Goal: Navigation & Orientation: Find specific page/section

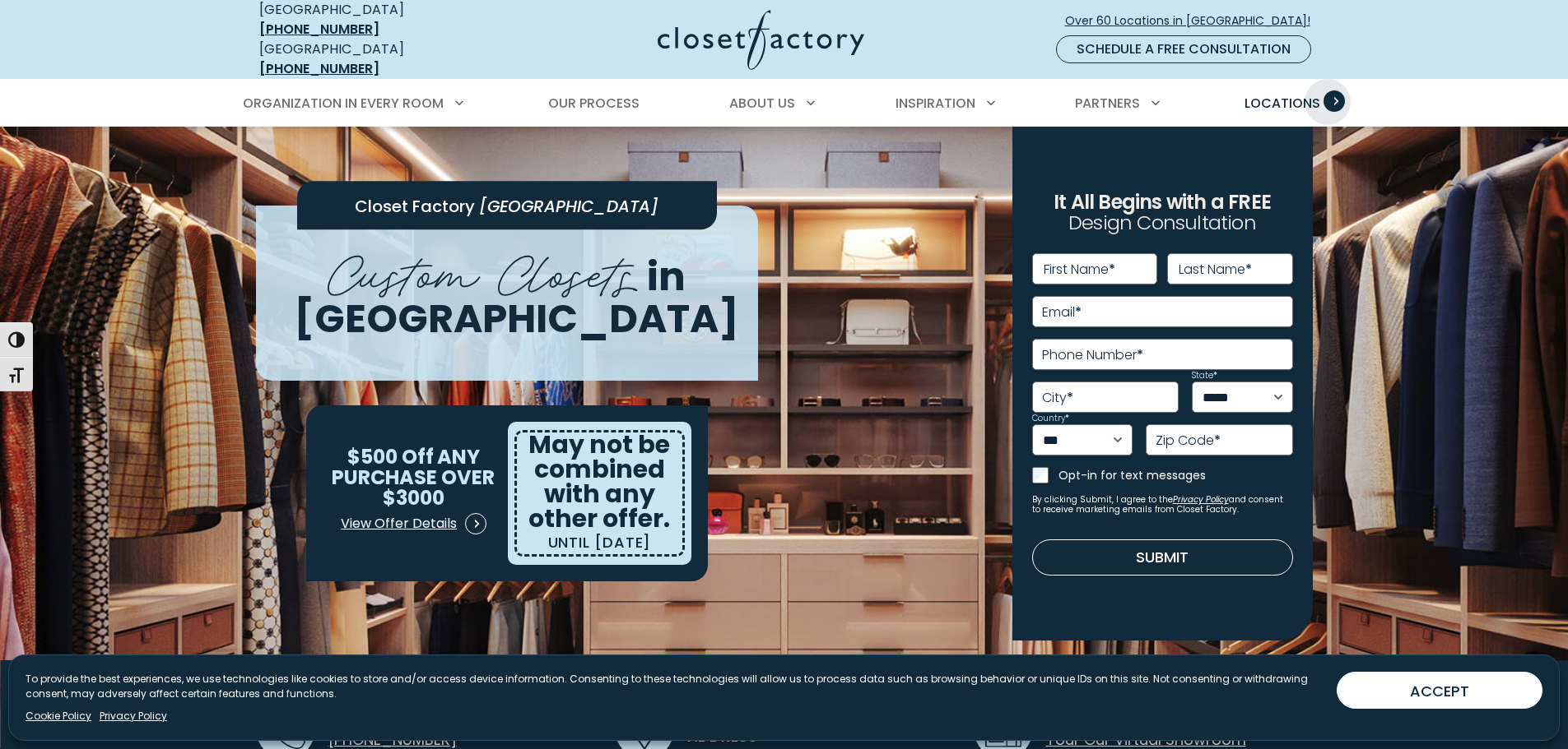
click at [1328, 91] on span "Primary Menu" at bounding box center [1334, 102] width 22 height 22
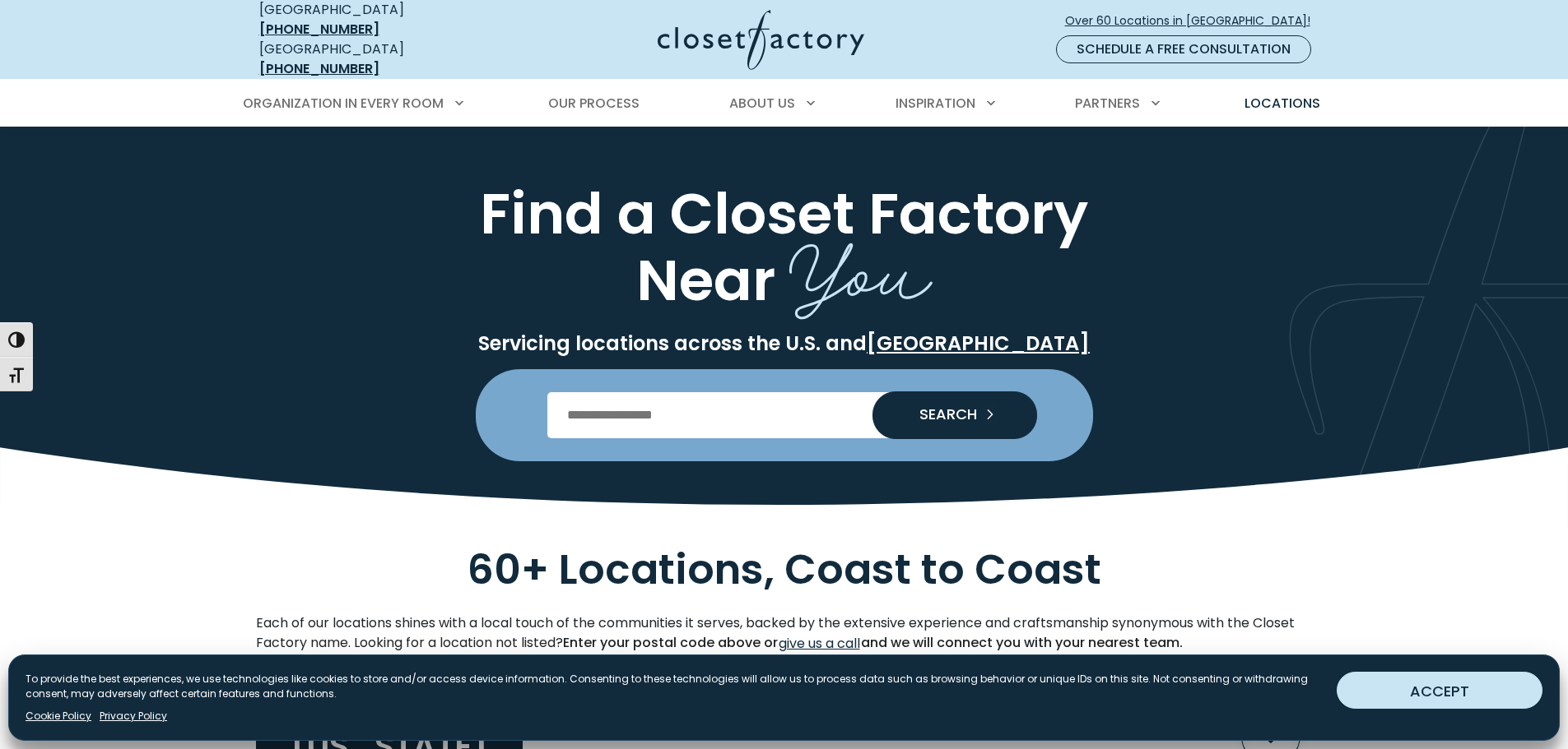
click at [1427, 684] on button "ACCEPT" at bounding box center [1440, 690] width 206 height 37
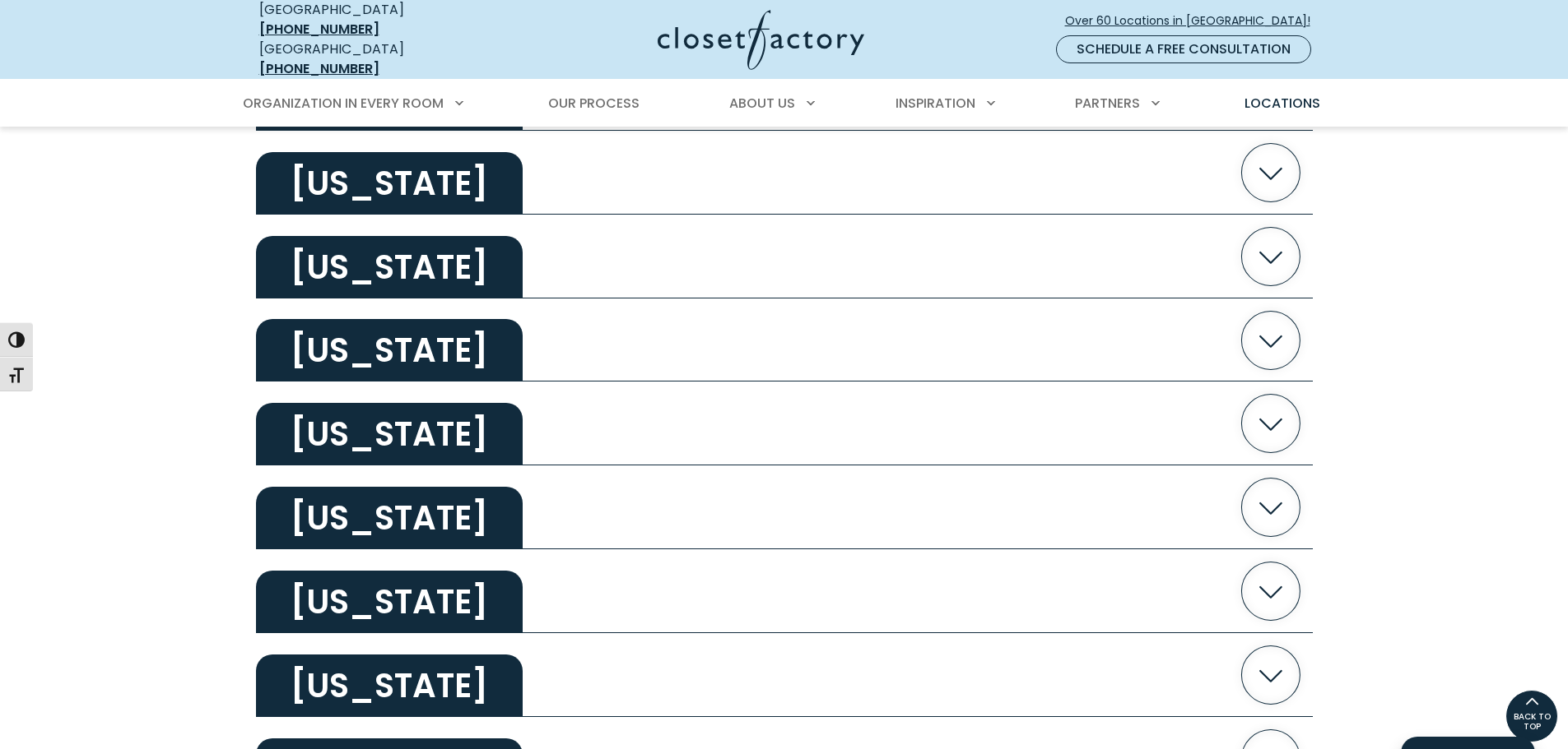
scroll to position [788, 0]
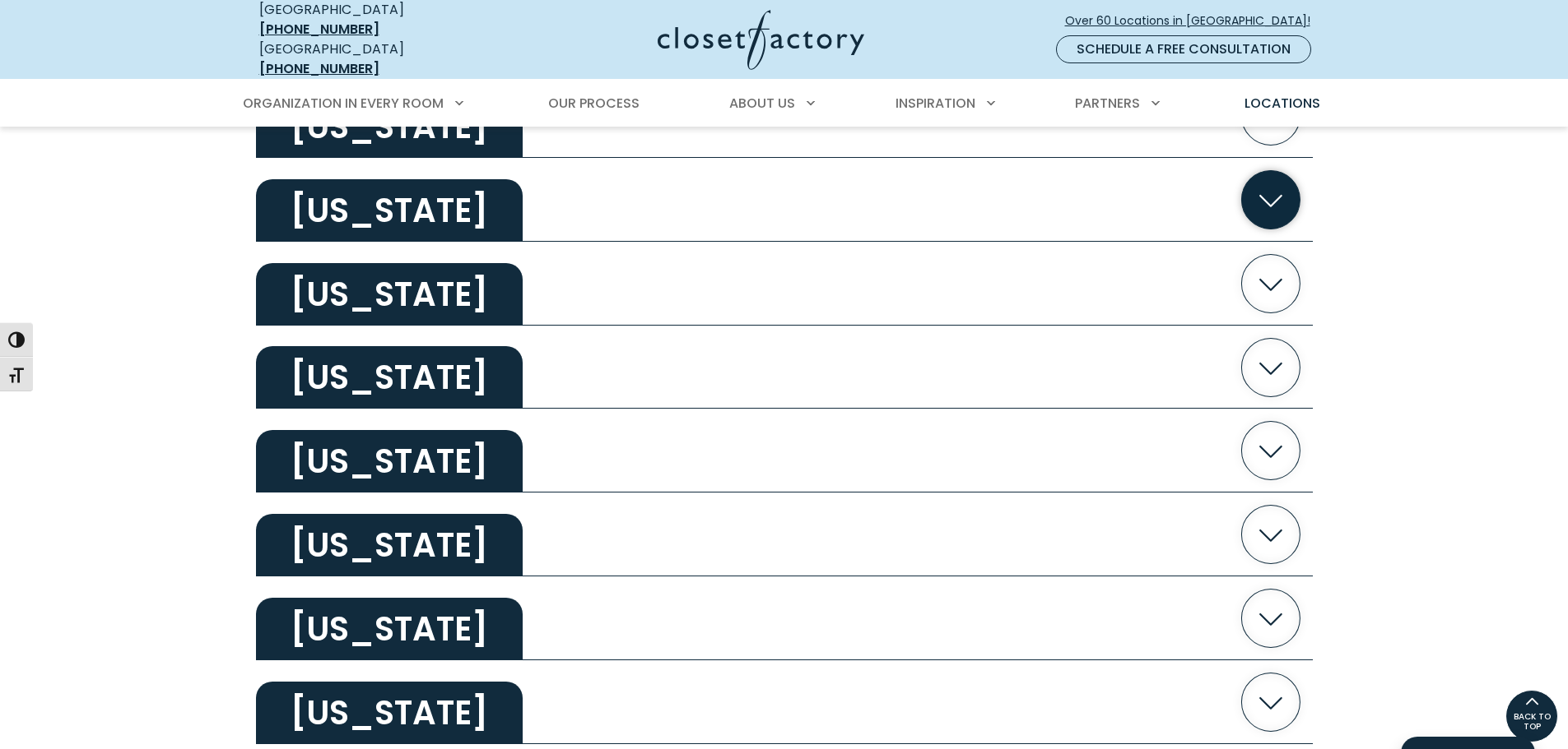
click at [1287, 205] on icon "button" at bounding box center [1271, 199] width 58 height 58
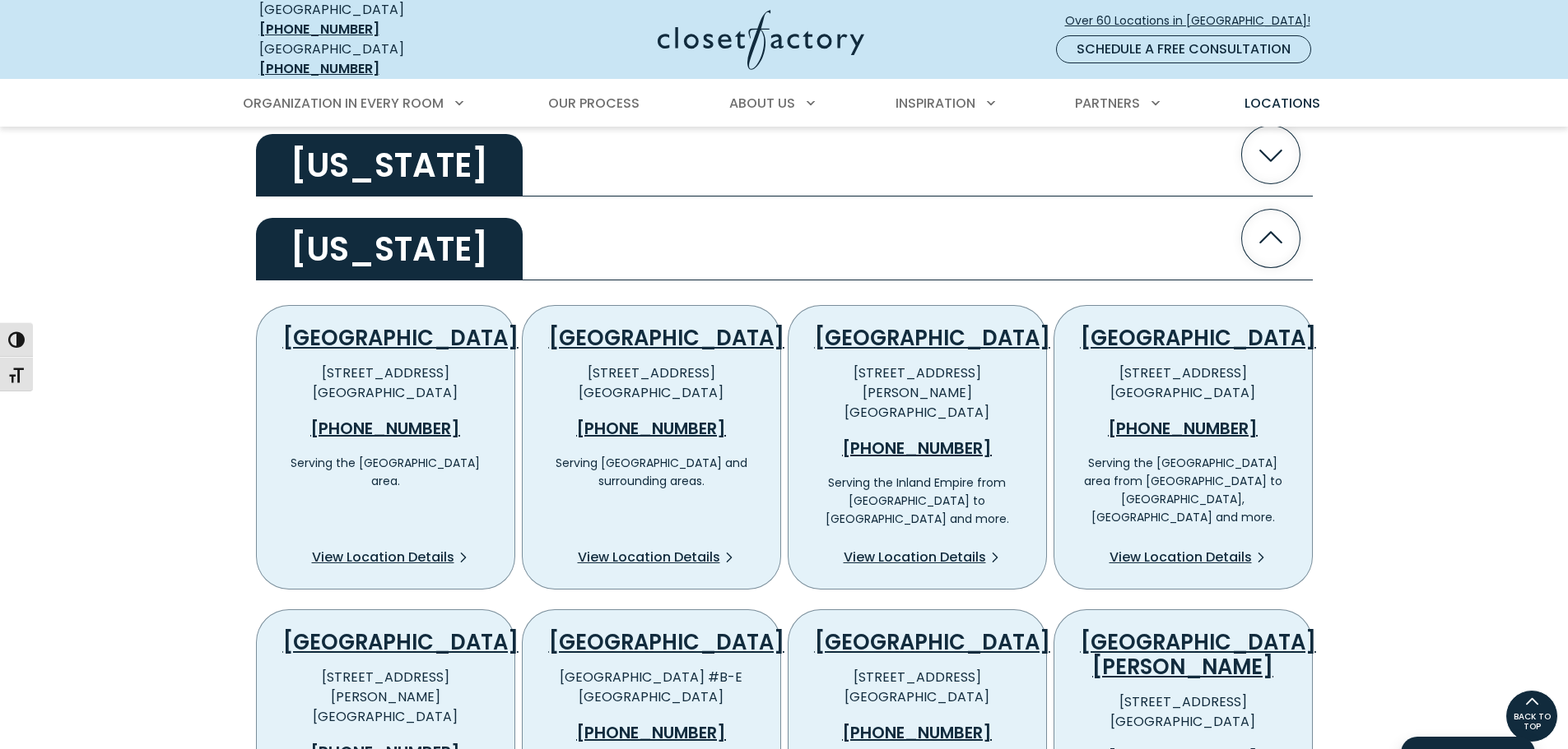
scroll to position [743, 0]
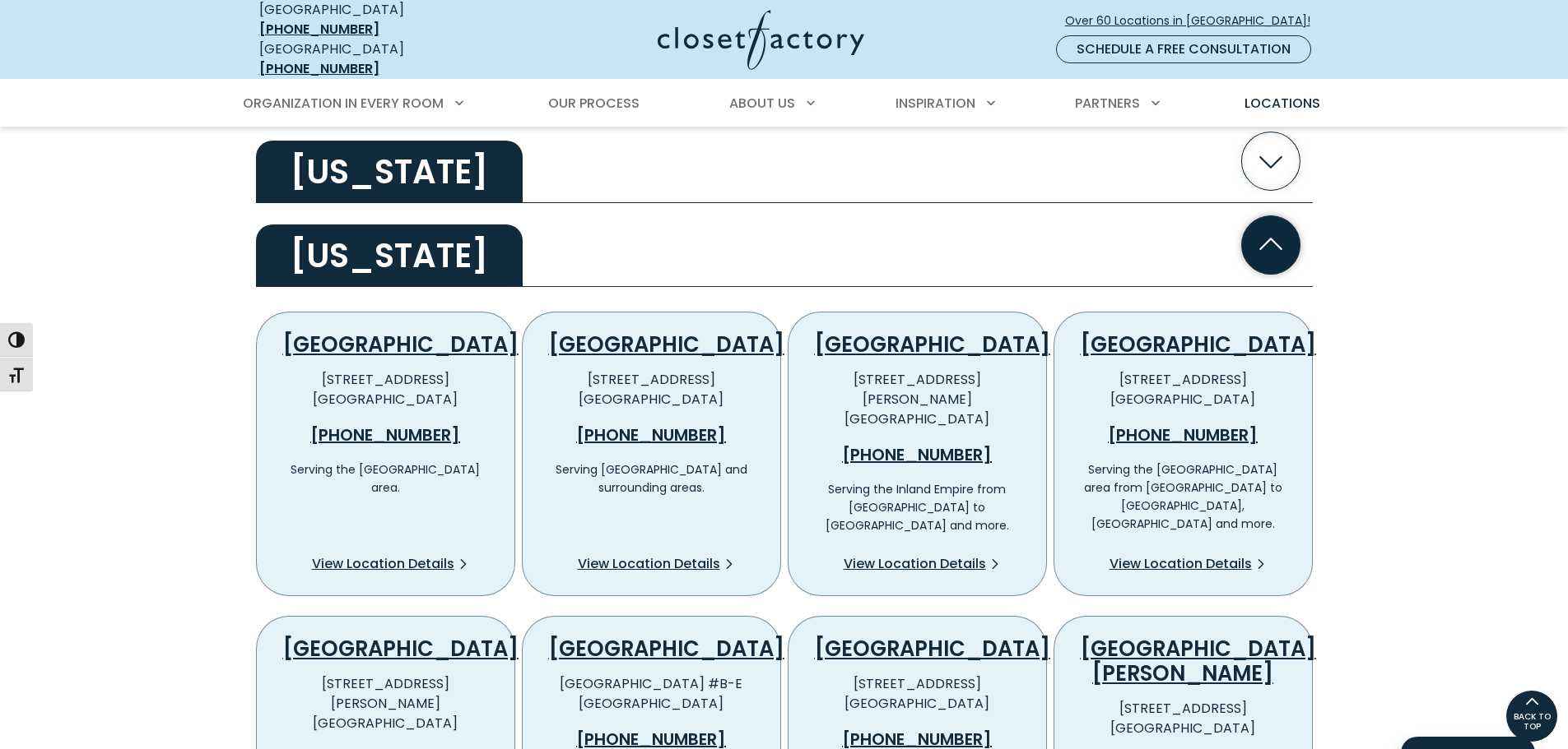
click at [1278, 246] on icon "button" at bounding box center [1271, 245] width 58 height 58
